Goal: Download file/media

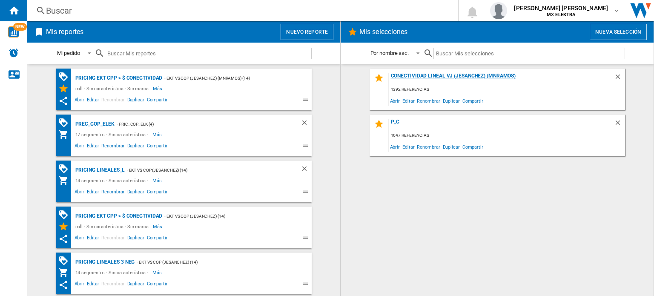
click at [422, 75] on div "Conectividad Lineal vj (jesanchez) (mnramos)" at bounding box center [501, 78] width 225 height 11
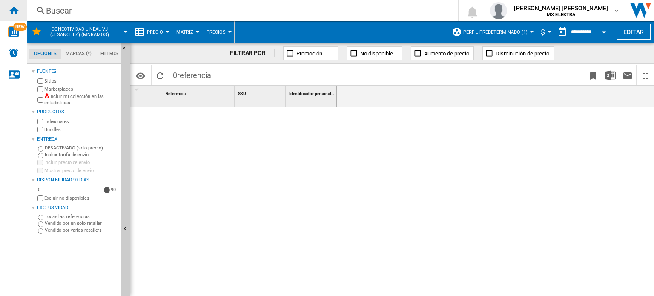
click at [16, 3] on div "Inicio" at bounding box center [13, 10] width 27 height 21
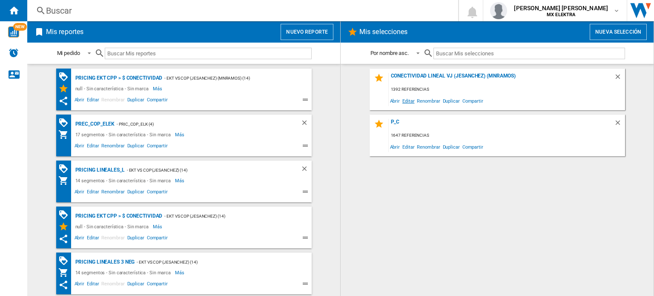
click at [408, 100] on span "Editar" at bounding box center [408, 100] width 14 height 11
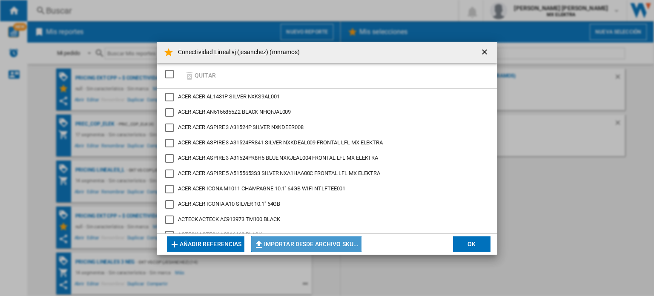
click at [321, 249] on button "Importar desde archivo SKU..." at bounding box center [306, 243] width 110 height 15
type input "**********"
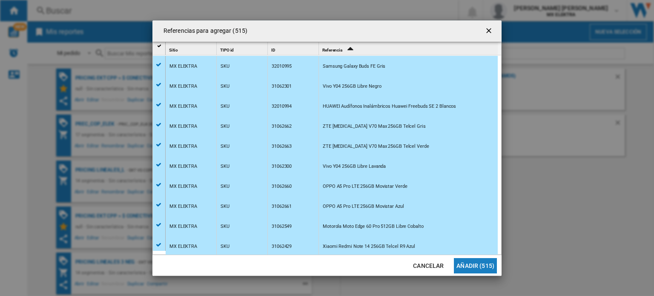
click at [462, 261] on button "Añadir (515)" at bounding box center [475, 265] width 43 height 15
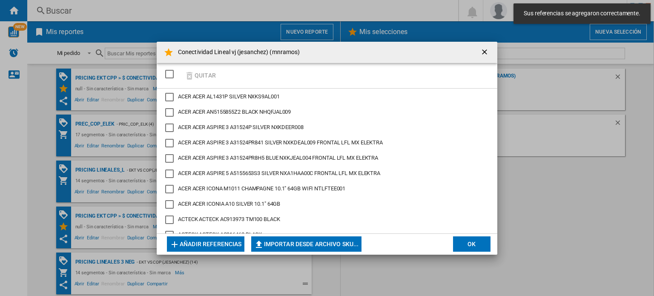
click at [468, 245] on button "OK" at bounding box center [471, 243] width 37 height 15
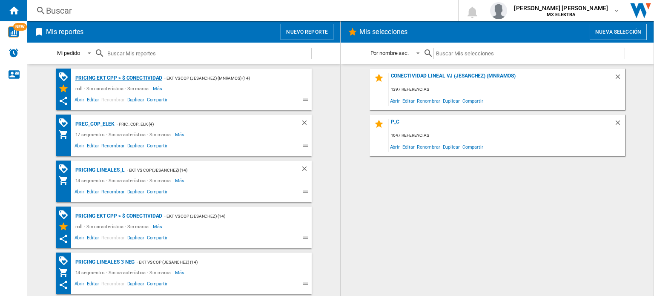
click at [138, 77] on div "Pricing EKT CPP > $ Conectividad" at bounding box center [117, 78] width 89 height 11
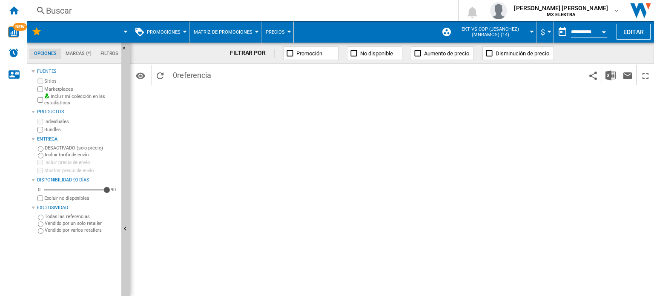
click at [114, 32] on span at bounding box center [91, 31] width 69 height 21
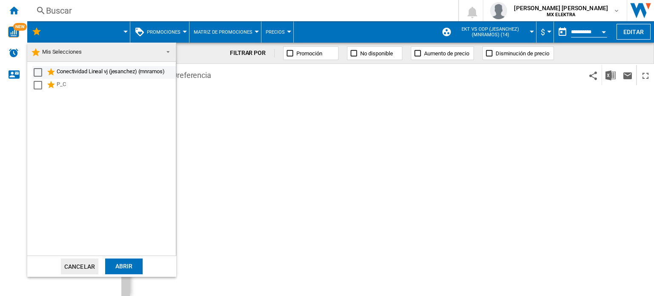
click at [37, 71] on div "Select" at bounding box center [38, 72] width 9 height 9
click at [131, 260] on div "Abrir" at bounding box center [123, 266] width 37 height 16
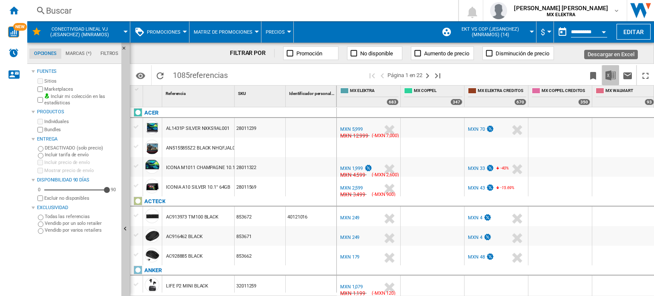
click at [612, 74] on img "Descargar en Excel" at bounding box center [610, 75] width 10 height 10
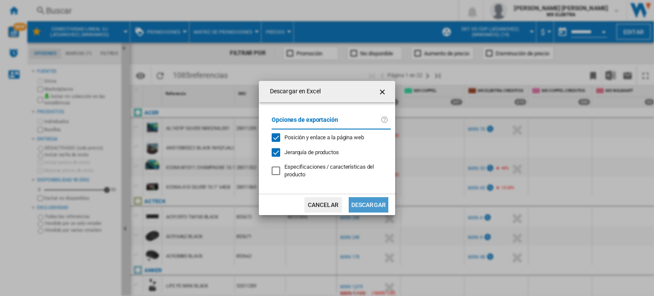
click at [375, 200] on button "Descargar" at bounding box center [369, 204] width 40 height 15
